Goal: Find specific fact

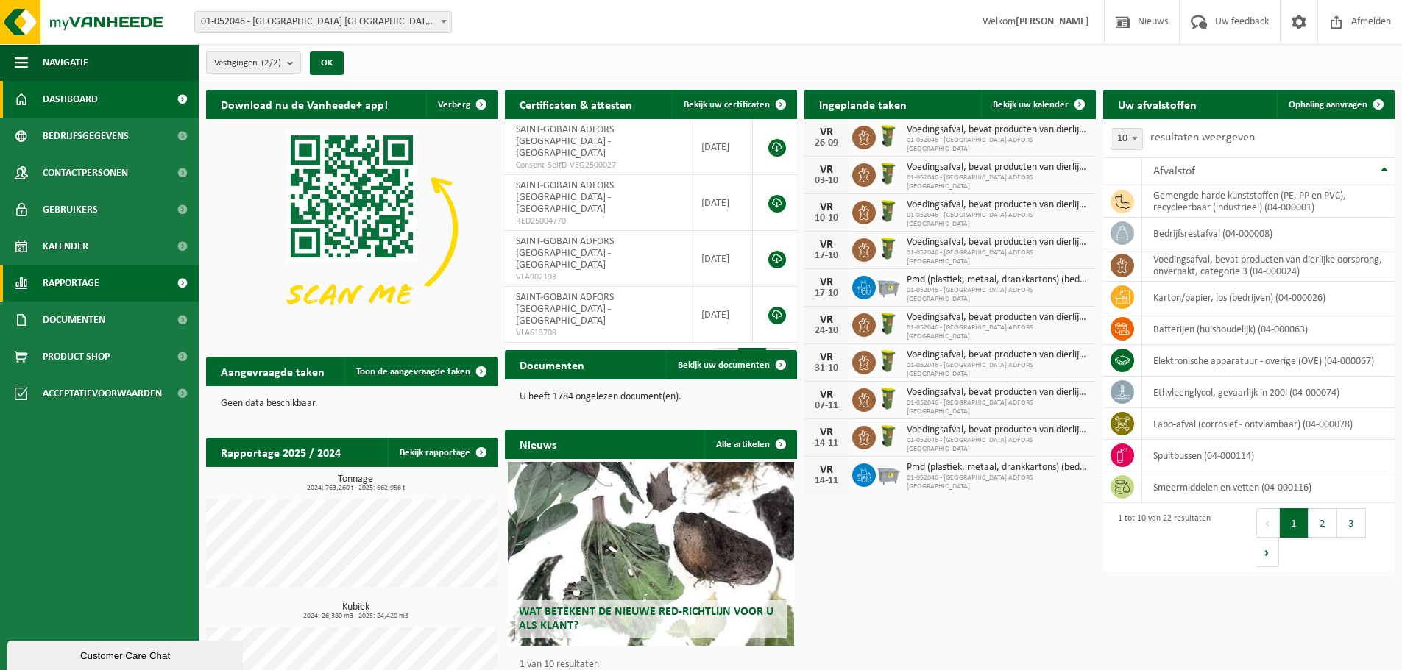
click at [118, 287] on link "Rapportage" at bounding box center [99, 283] width 199 height 37
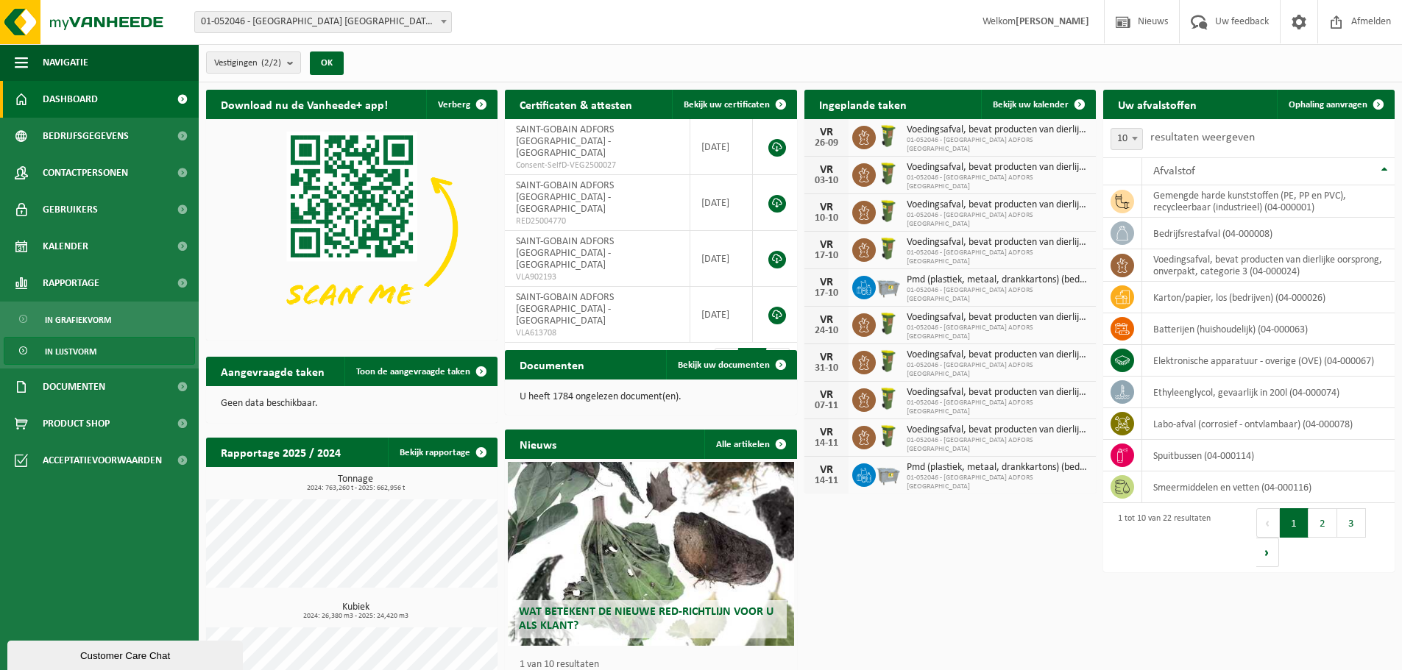
click at [109, 347] on link "In lijstvorm" at bounding box center [99, 351] width 191 height 28
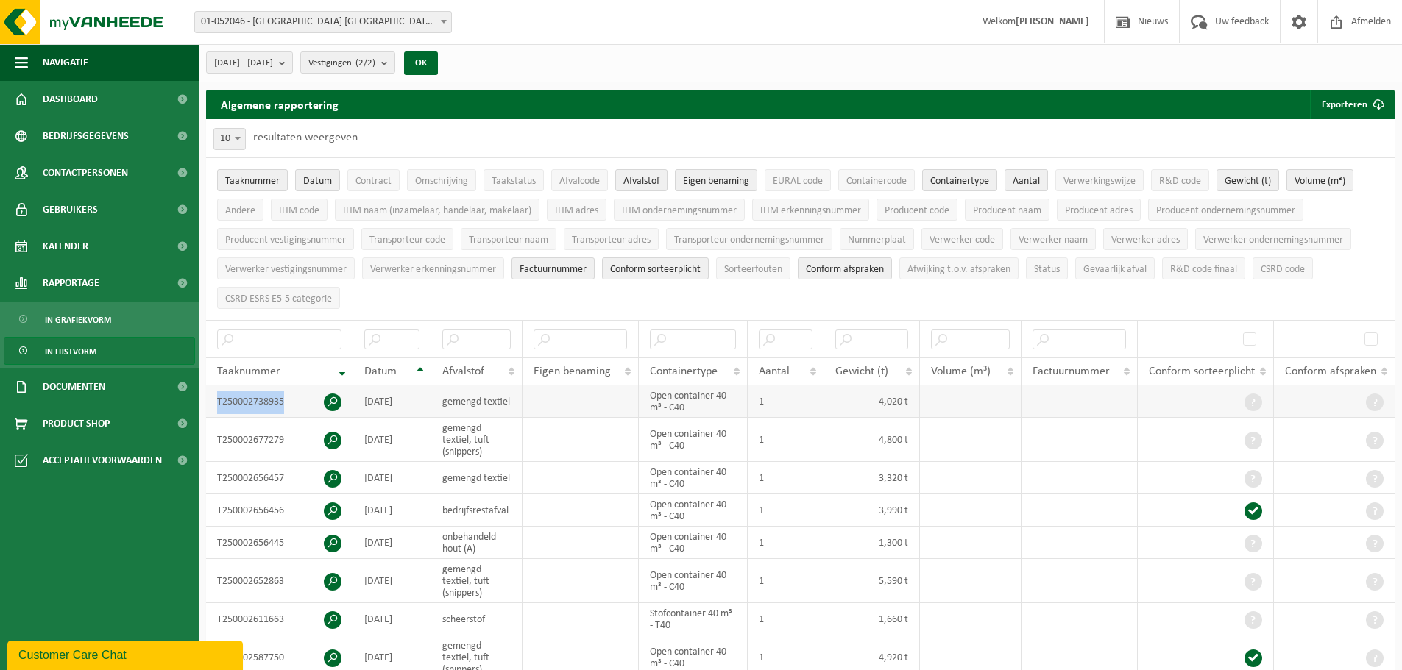
drag, startPoint x: 288, startPoint y: 400, endPoint x: 214, endPoint y: 401, distance: 73.6
click at [214, 401] on td "T250002738935" at bounding box center [279, 402] width 147 height 32
copy td "T250002738935"
